Goal: Information Seeking & Learning: Learn about a topic

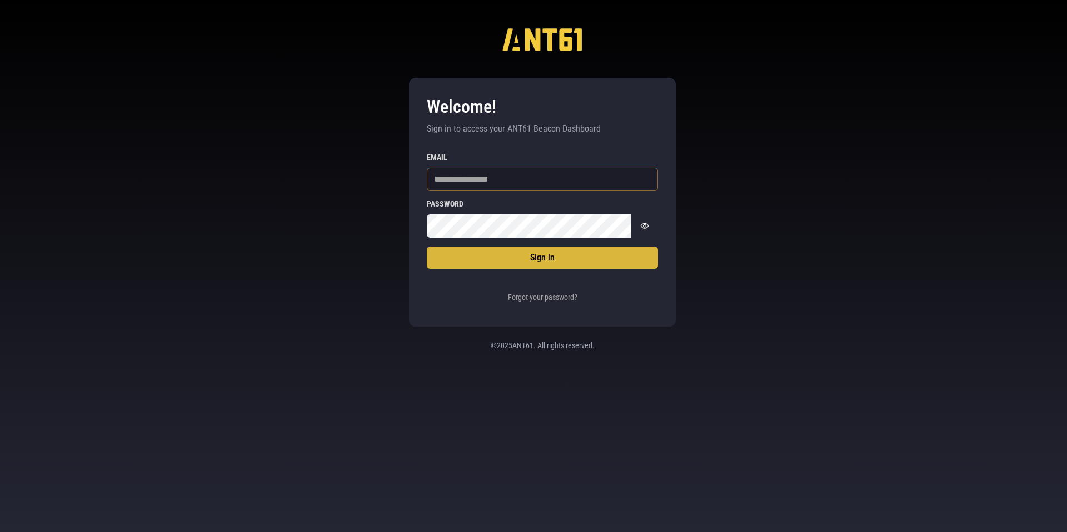
type input "**********"
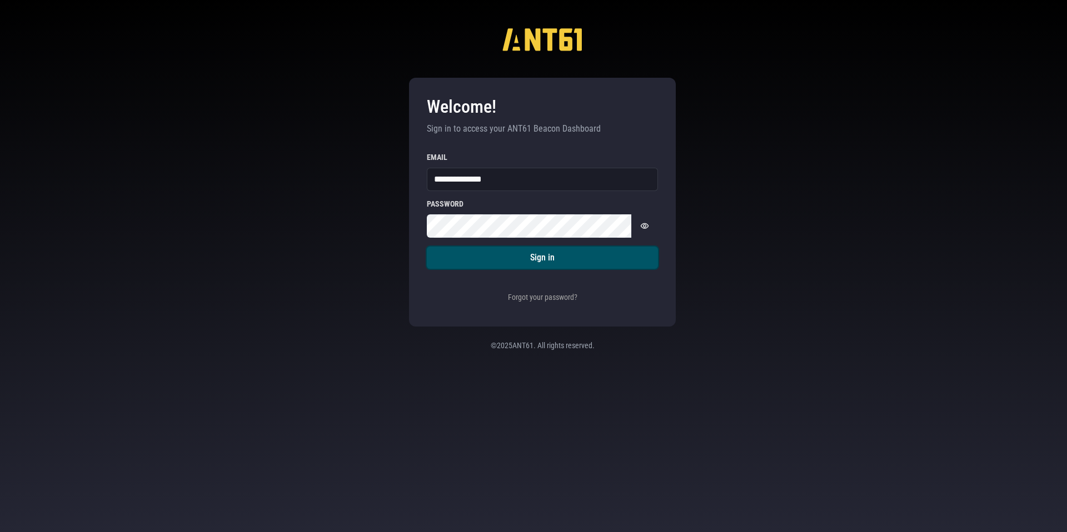
click at [555, 259] on button "Sign in" at bounding box center [542, 258] width 231 height 22
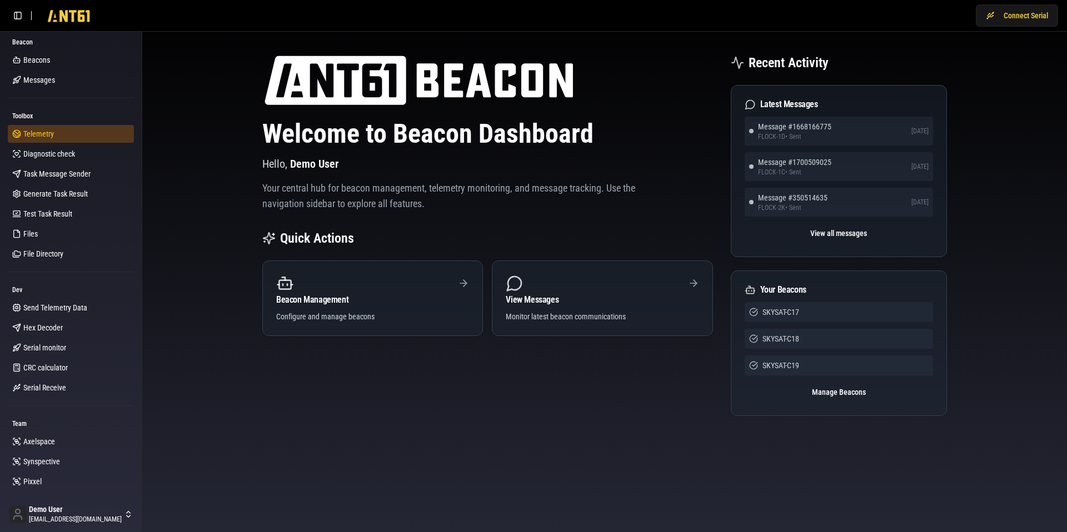
click at [42, 133] on span "Telemetry" at bounding box center [38, 133] width 31 height 11
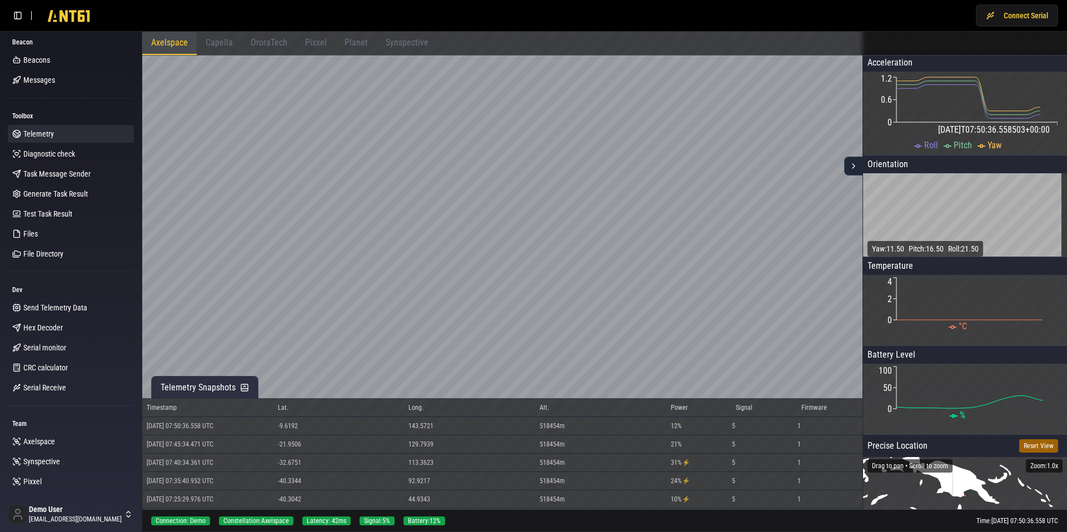
click at [269, 36] on div "OroraTech" at bounding box center [269, 43] width 54 height 23
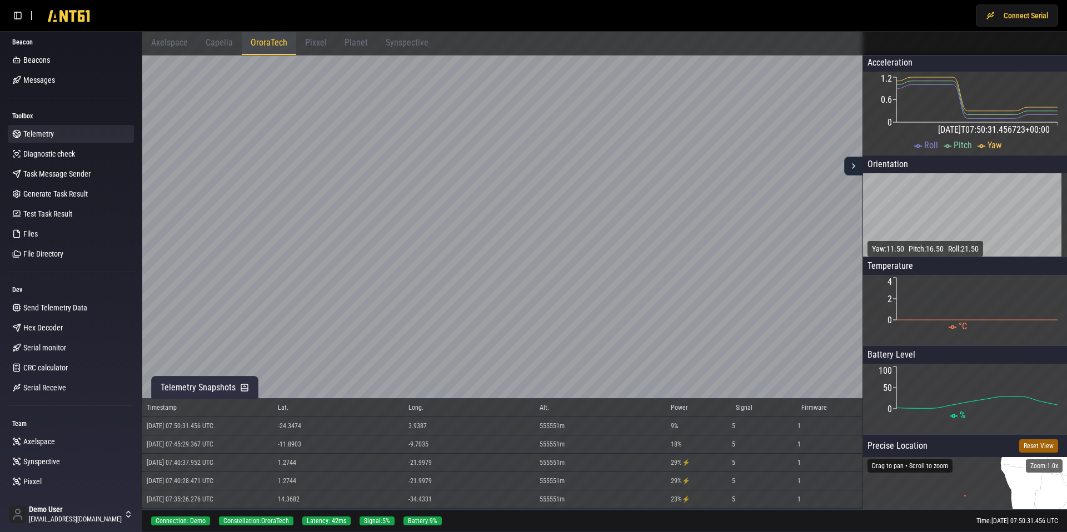
click at [222, 43] on span "Capella" at bounding box center [219, 42] width 27 height 11
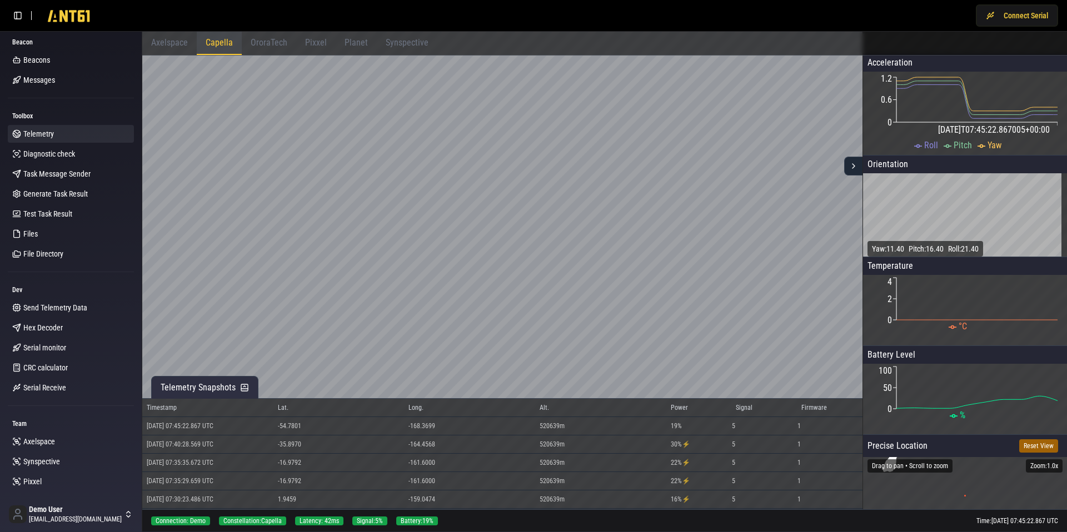
click at [182, 46] on span "Axelspace" at bounding box center [169, 42] width 37 height 11
click at [351, 45] on span "Planet" at bounding box center [356, 42] width 23 height 11
click at [406, 48] on div "Synspective" at bounding box center [407, 43] width 61 height 23
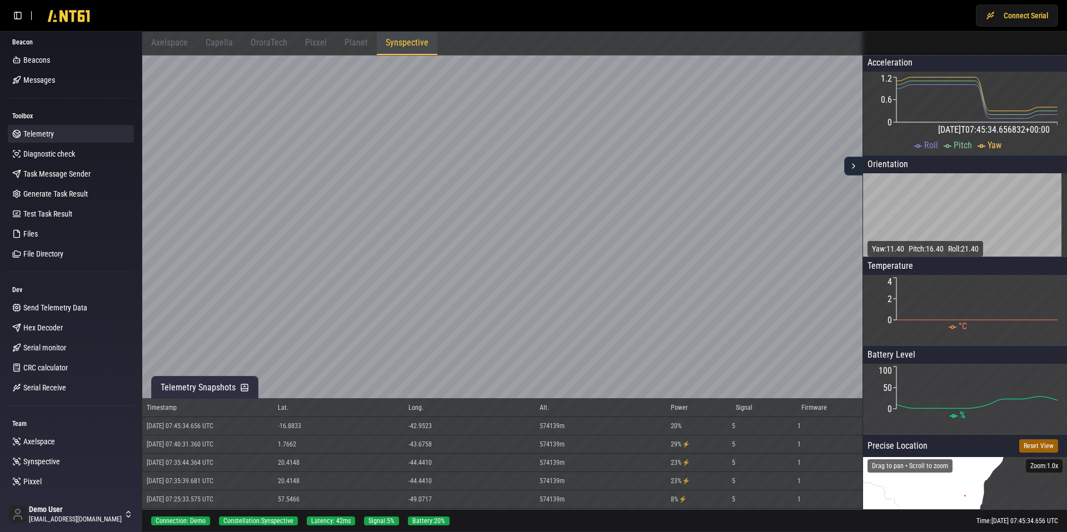
click at [336, 42] on div "Planet" at bounding box center [356, 43] width 41 height 23
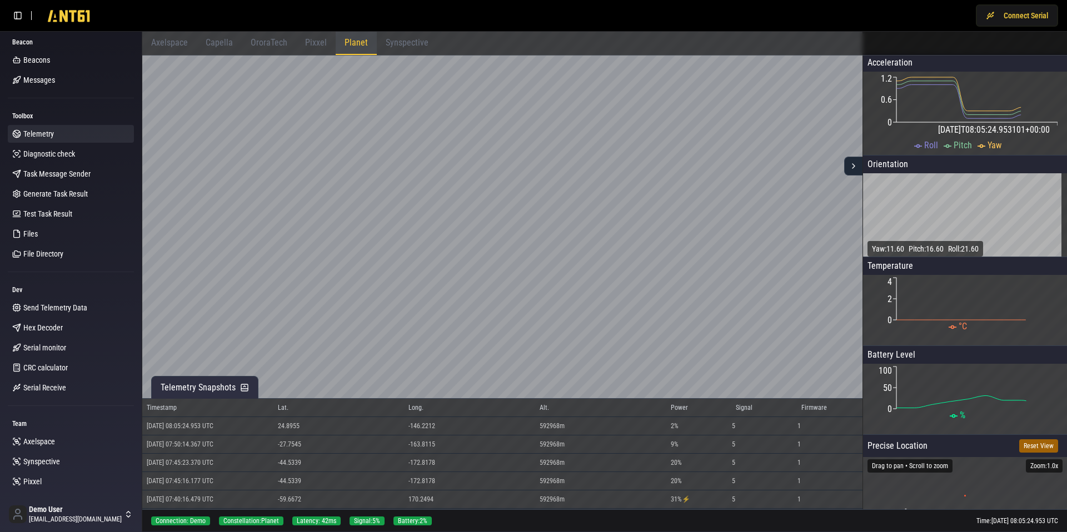
click at [313, 42] on span "Pixxel" at bounding box center [316, 42] width 22 height 11
click at [270, 36] on div "OroraTech" at bounding box center [269, 43] width 54 height 23
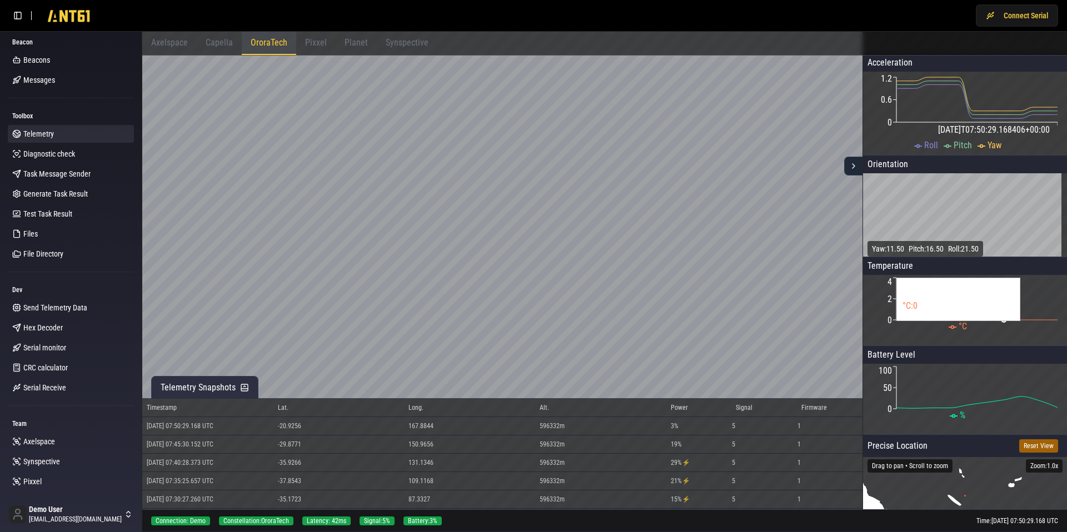
scroll to position [66, 0]
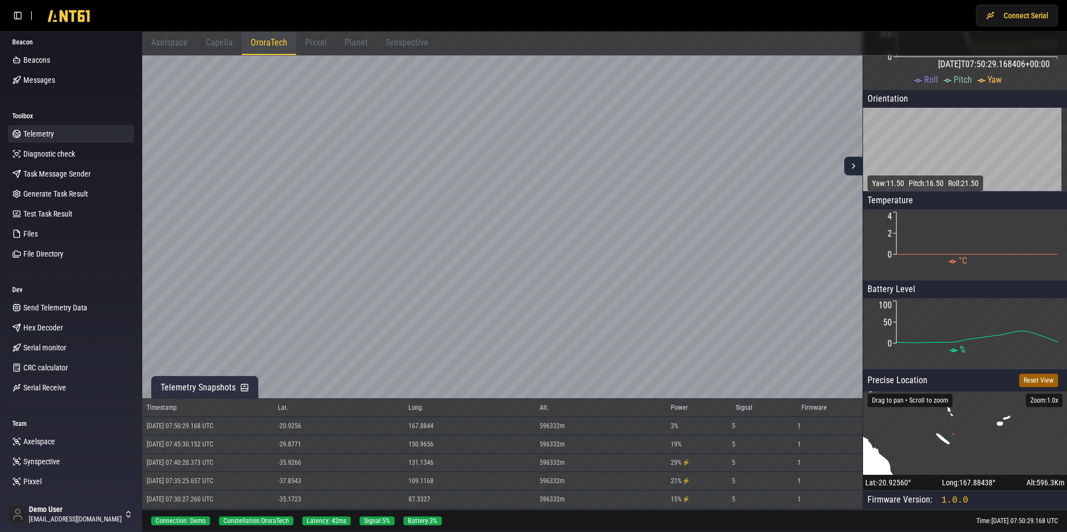
drag, startPoint x: 943, startPoint y: 444, endPoint x: 901, endPoint y: 459, distance: 43.8
click at [901, 459] on icon "•" at bounding box center [965, 433] width 204 height 83
